Goal: Find contact information

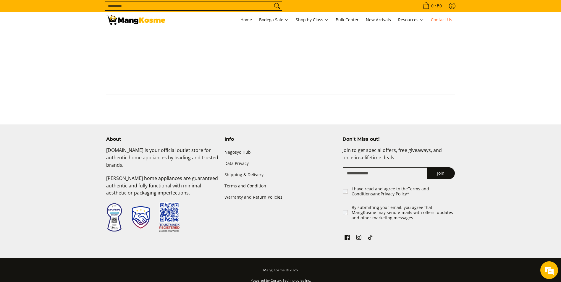
scroll to position [358, 0]
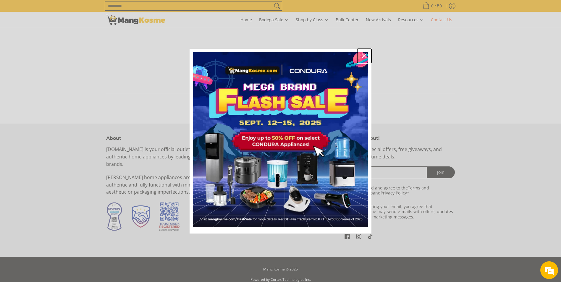
click at [364, 56] on icon "close icon" at bounding box center [364, 55] width 5 height 5
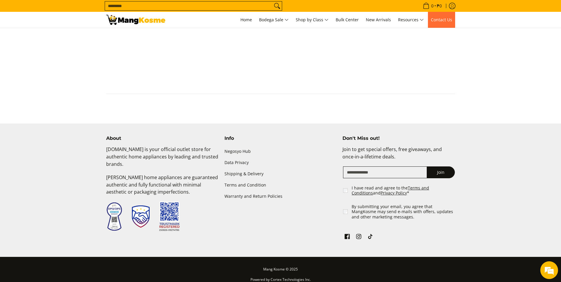
scroll to position [329, 0]
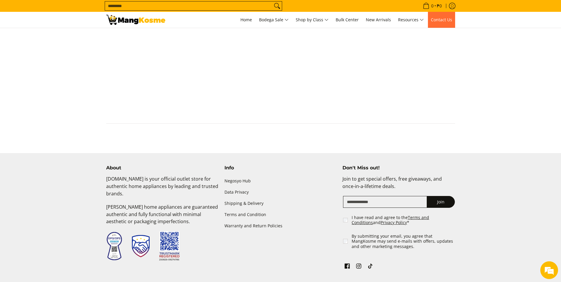
click at [449, 16] on link "Contact Us" at bounding box center [441, 20] width 27 height 16
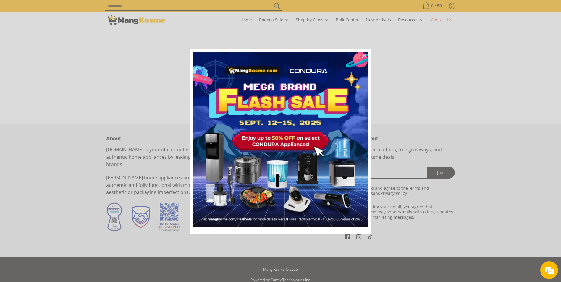
scroll to position [358, 0]
click at [365, 57] on icon "close icon" at bounding box center [364, 55] width 5 height 5
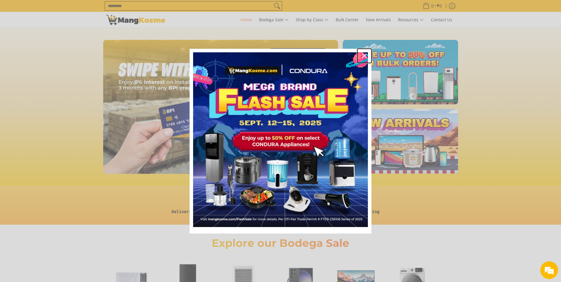
click at [363, 56] on icon "close icon" at bounding box center [364, 55] width 5 height 5
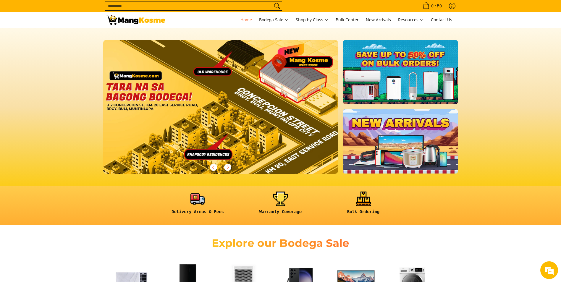
scroll to position [0, 940]
